Goal: Find specific page/section: Find specific page/section

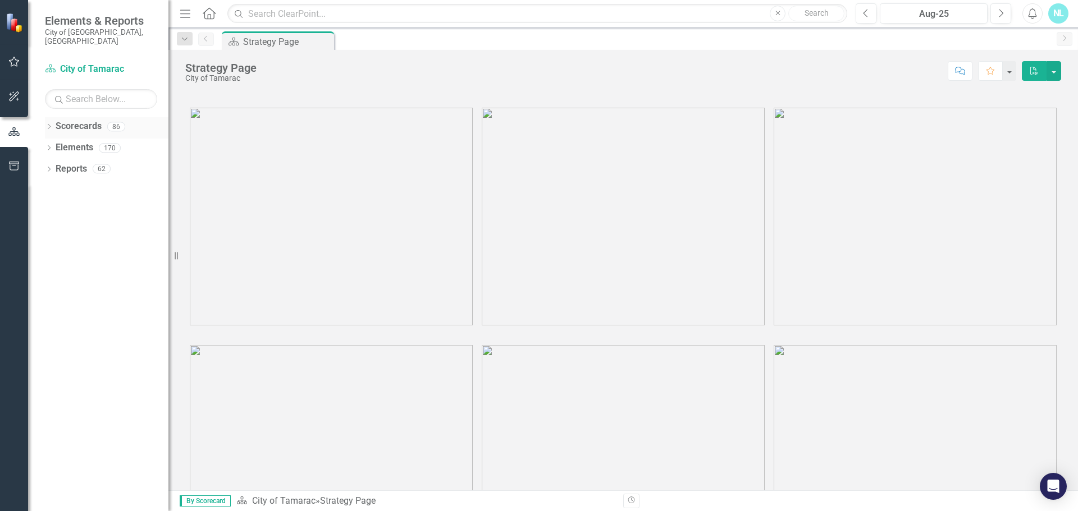
click at [46, 125] on icon "Dropdown" at bounding box center [49, 128] width 8 height 6
click at [53, 144] on icon "Dropdown" at bounding box center [55, 147] width 8 height 7
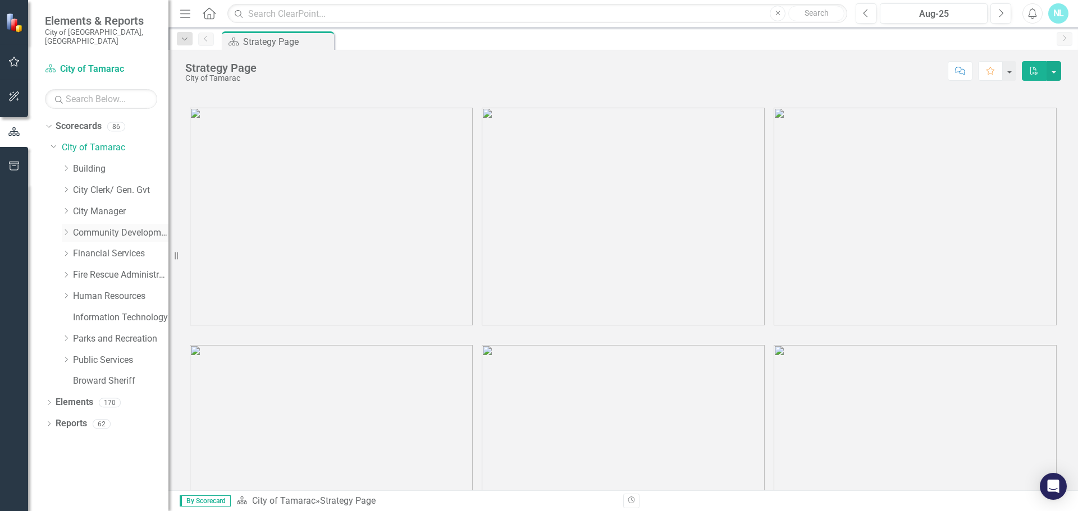
click at [68, 229] on icon "Dropdown" at bounding box center [66, 232] width 8 height 7
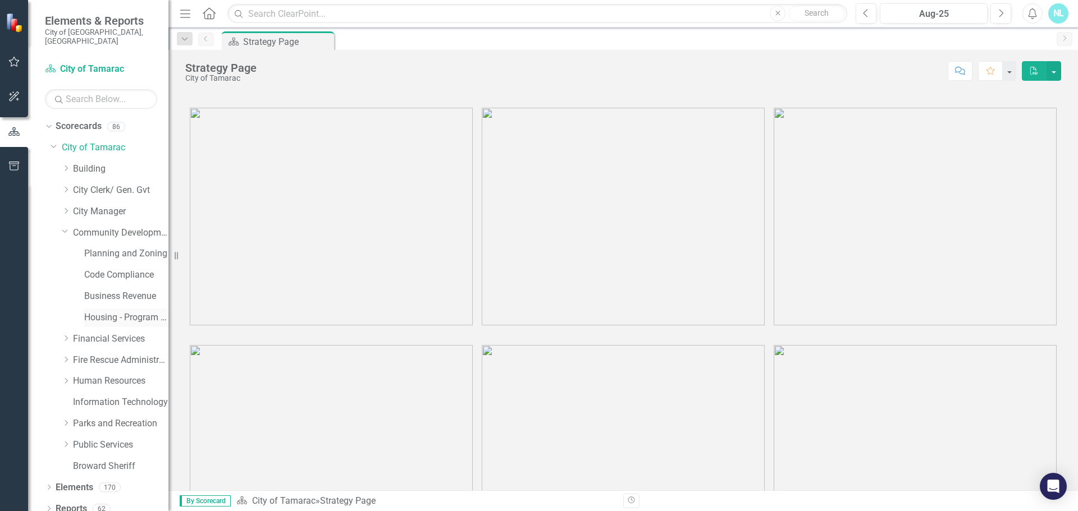
click at [98, 314] on link "Housing - Program Description (CDBG/SHIP/NSP/HOME)" at bounding box center [126, 317] width 84 height 13
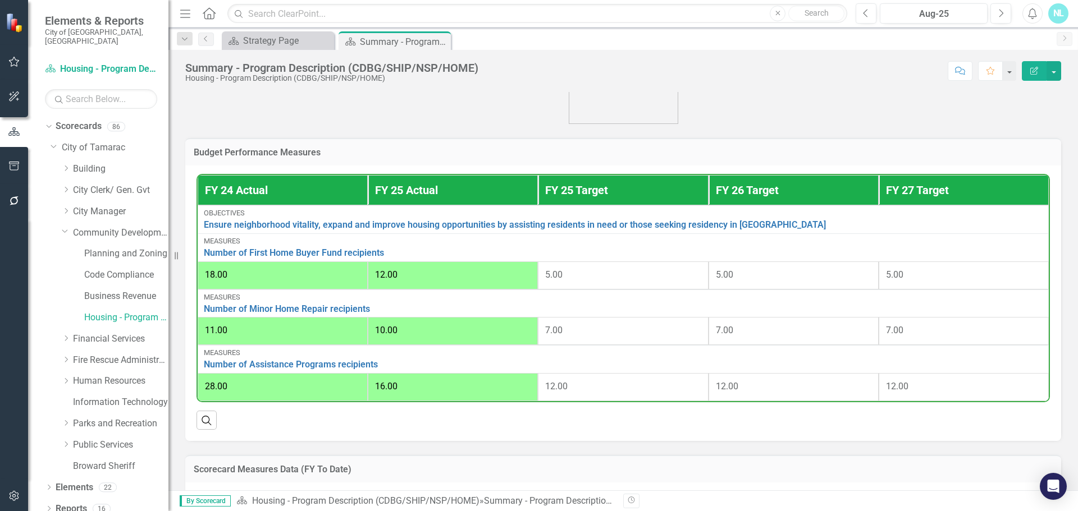
scroll to position [363, 0]
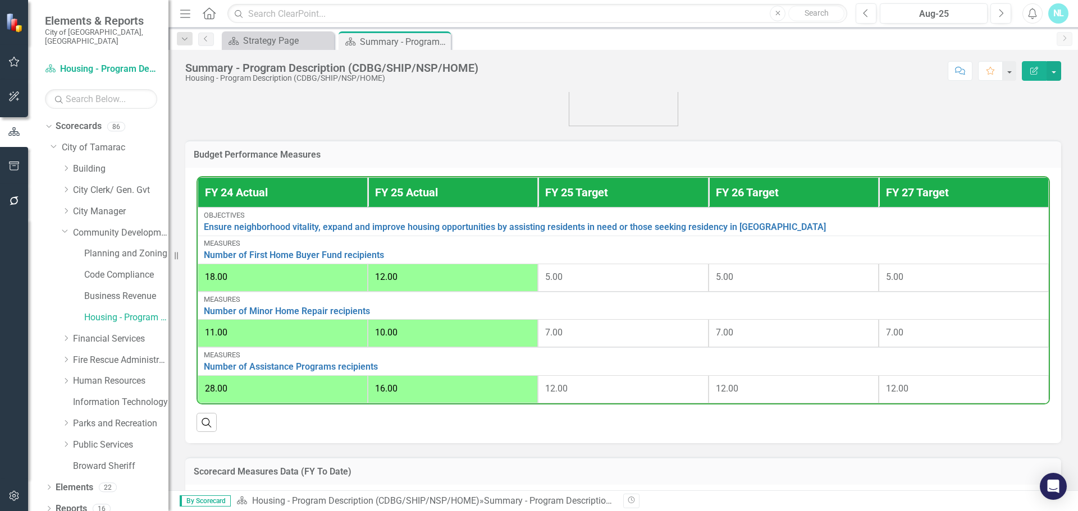
click at [290, 283] on div "18.00" at bounding box center [282, 277] width 155 height 13
click at [392, 282] on span "12.00" at bounding box center [386, 277] width 22 height 11
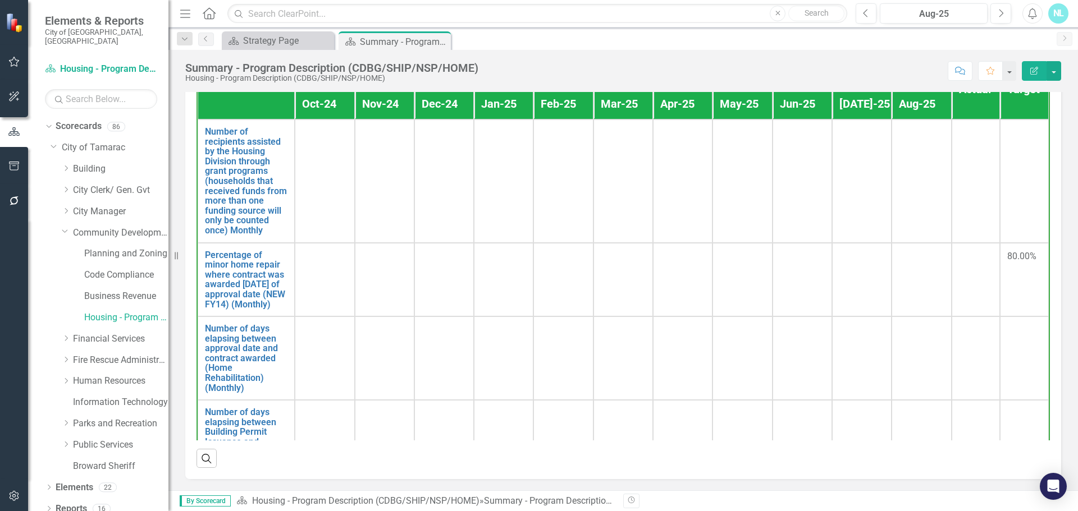
scroll to position [419, 0]
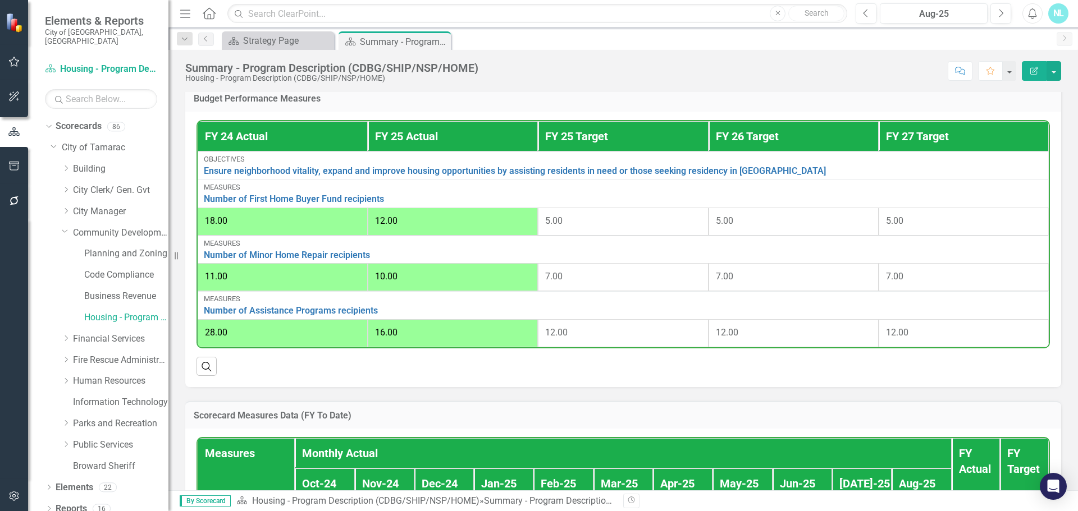
click at [396, 226] on span "12.00" at bounding box center [386, 221] width 22 height 11
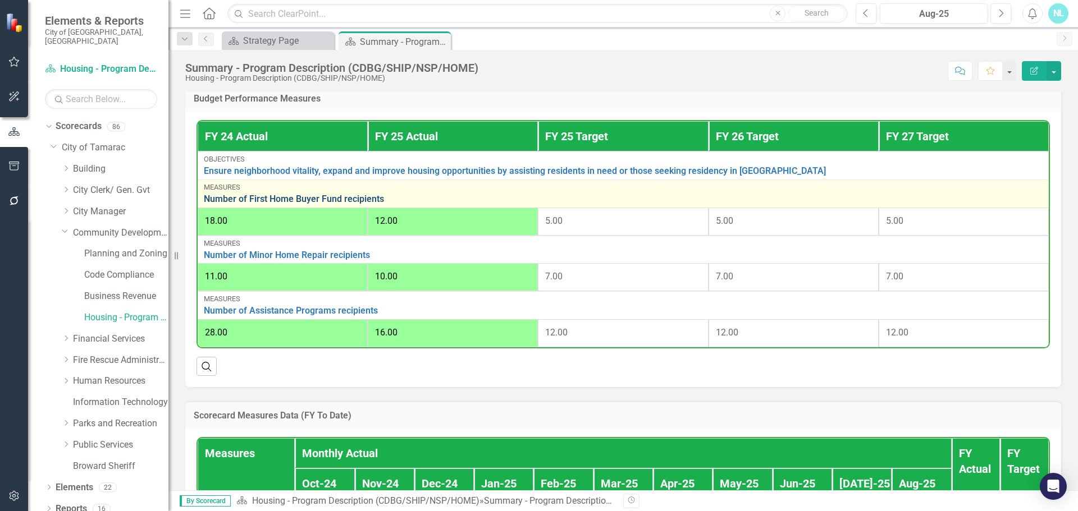
click at [370, 204] on link "Number of First Home Buyer Fund recipients" at bounding box center [623, 199] width 838 height 10
